Goal: Navigation & Orientation: Go to known website

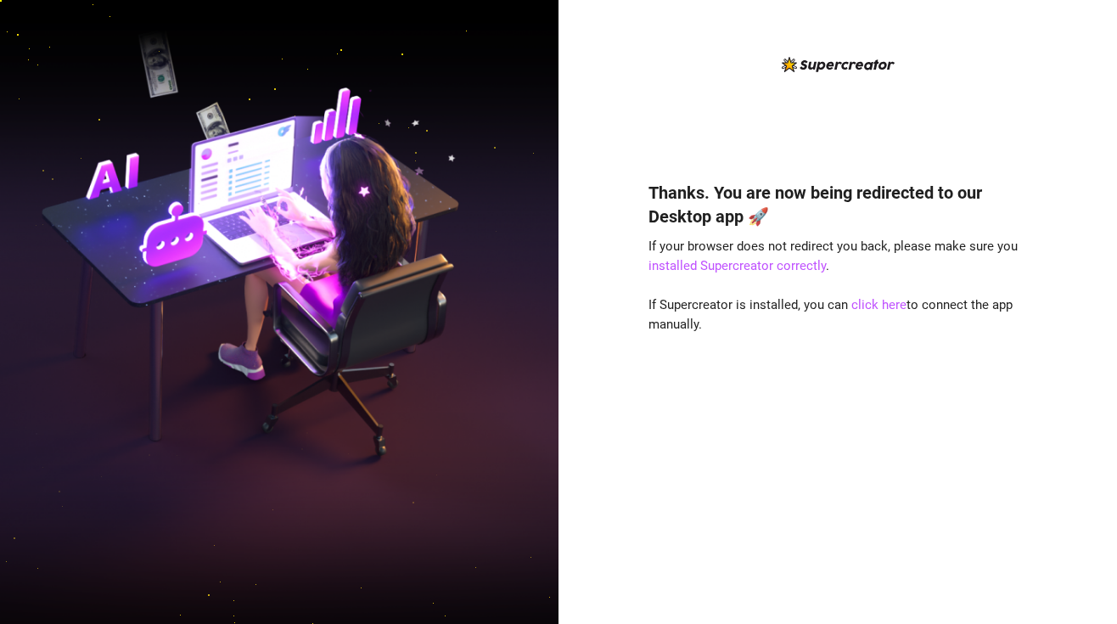
click at [767, 104] on div "Thanks. You are now being redirected to our Desktop app 🚀 If your browser does …" at bounding box center [838, 325] width 379 height 543
